Goal: Task Accomplishment & Management: Manage account settings

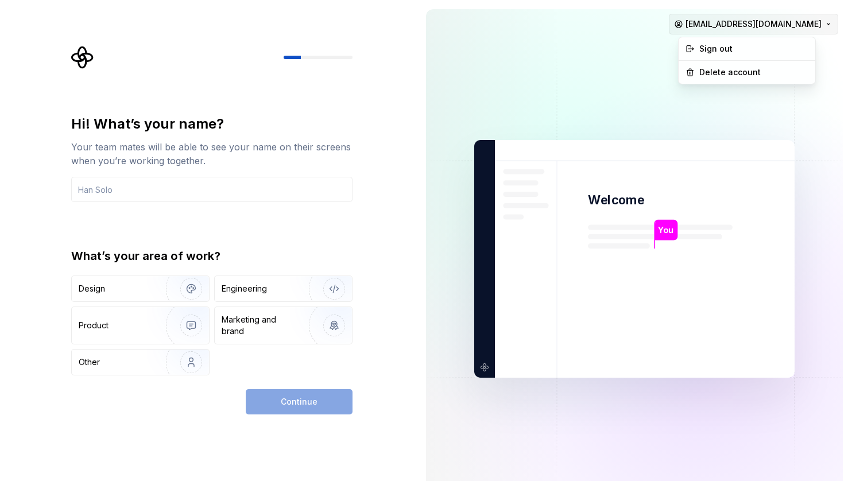
click at [769, 19] on html "Hi! What’s your name? Your team mates will be able to see your name on their sc…" at bounding box center [426, 240] width 852 height 481
click at [743, 71] on div "Delete account" at bounding box center [753, 72] width 109 height 11
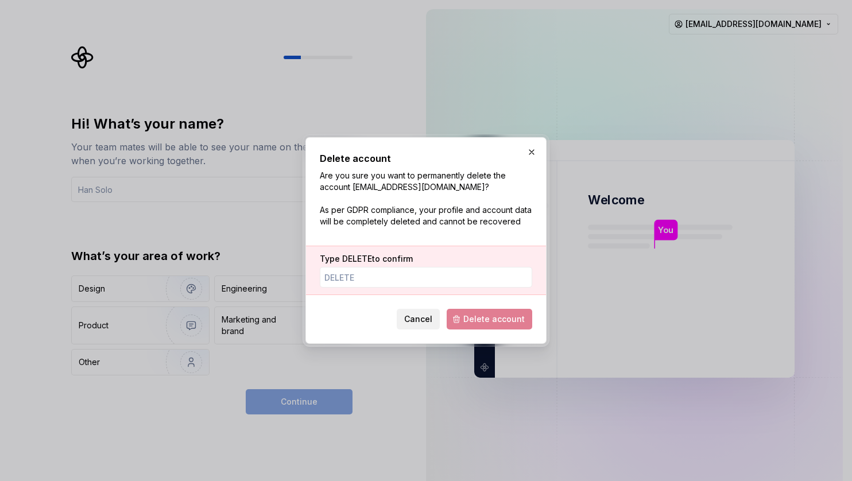
click at [430, 328] on button "Cancel" at bounding box center [418, 319] width 43 height 21
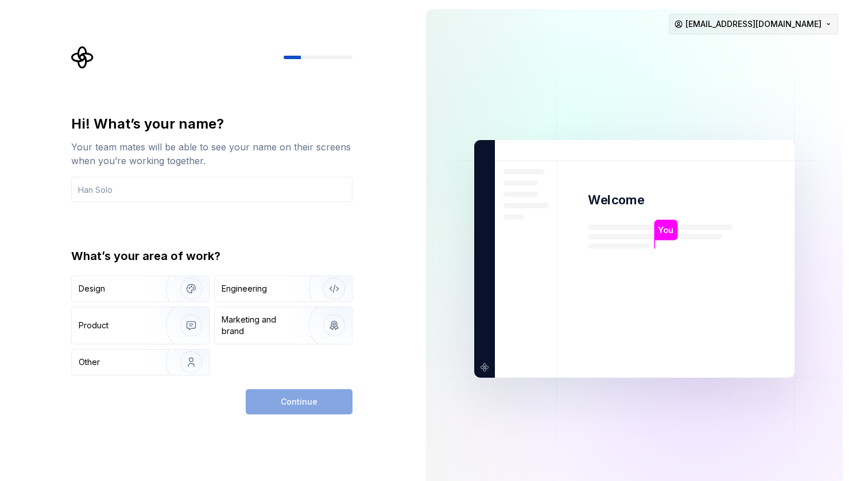
click at [762, 29] on html "Hi! What’s your name? Your team mates will be able to see your name on their sc…" at bounding box center [426, 240] width 852 height 481
click at [728, 53] on div "Sign out" at bounding box center [753, 48] width 109 height 11
click at [728, 8] on div "You Welcome You T B +3 [PERSON_NAME] Jamie [EMAIL_ADDRESS][PERSON_NAME][DOMAIN_…" at bounding box center [634, 259] width 435 height 518
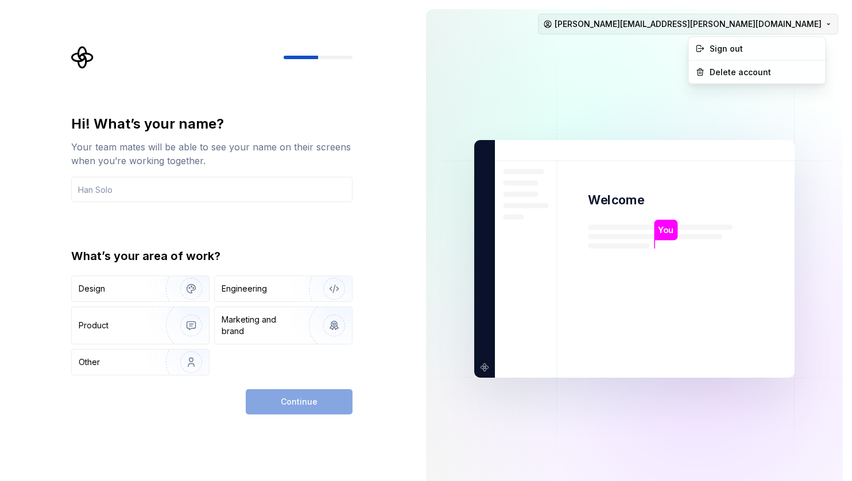
click at [728, 19] on html "Hi! What’s your name? Your team mates will be able to see your name on their sc…" at bounding box center [426, 240] width 852 height 481
